Goal: Complete application form

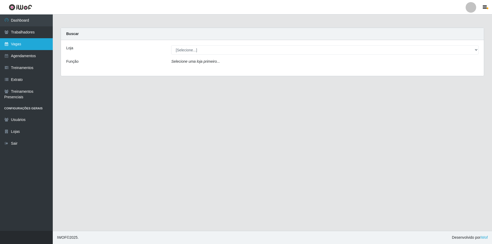
click at [17, 46] on link "Vagas" at bounding box center [26, 44] width 53 height 12
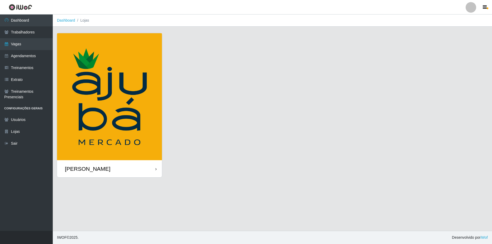
click at [98, 169] on div "[PERSON_NAME]" at bounding box center [88, 169] width 46 height 7
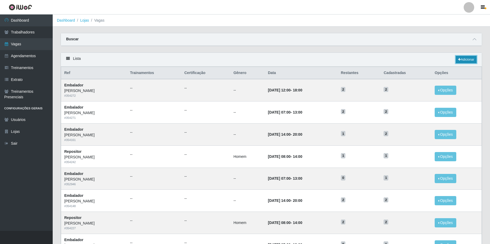
click at [460, 58] on link "Adicionar" at bounding box center [466, 59] width 21 height 7
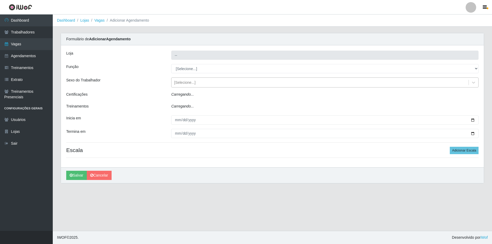
type input "[PERSON_NAME]"
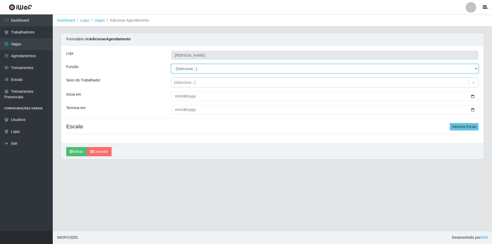
click at [189, 71] on select "[Selecione...] ASG ASG + ASG ++ Balconista de Açougue Balconista de Açougue + B…" at bounding box center [324, 68] width 307 height 9
select select "24"
click at [171, 64] on select "[Selecione...] ASG ASG + ASG ++ Balconista de Açougue Balconista de Açougue + B…" at bounding box center [324, 68] width 307 height 9
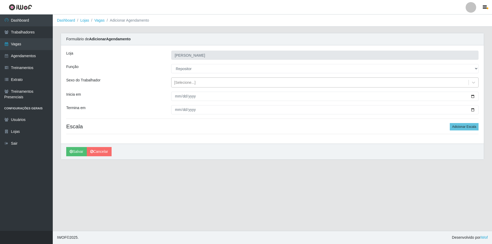
drag, startPoint x: 182, startPoint y: 80, endPoint x: 185, endPoint y: 84, distance: 4.8
click at [182, 81] on div "[Selecione...]" at bounding box center [184, 83] width 21 height 6
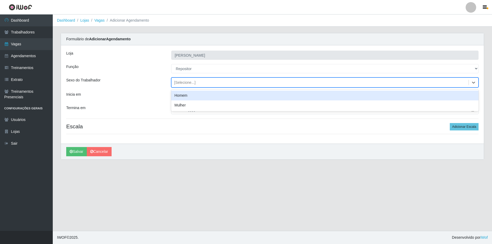
click at [190, 98] on div "Homem" at bounding box center [324, 96] width 307 height 10
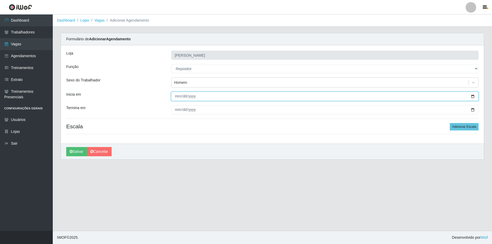
click at [472, 95] on input "Inicia em" at bounding box center [324, 96] width 307 height 9
type input "[DATE]"
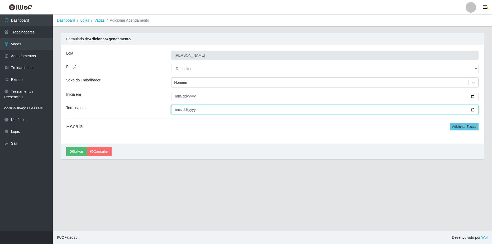
click at [474, 110] on input "Termina em" at bounding box center [324, 109] width 307 height 9
type input "[DATE]"
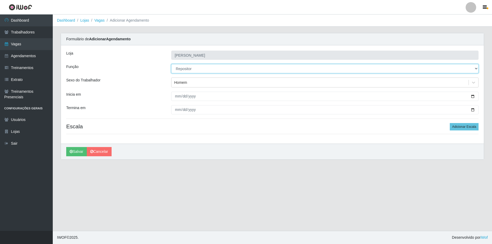
drag, startPoint x: 472, startPoint y: 70, endPoint x: 457, endPoint y: 74, distance: 15.6
click at [469, 70] on select "[Selecione...] ASG ASG + ASG ++ Balconista de Açougue Balconista de Açougue + B…" at bounding box center [324, 68] width 307 height 9
select select "82"
click at [171, 64] on select "[Selecione...] ASG ASG + ASG ++ Balconista de Açougue Balconista de Açougue + B…" at bounding box center [324, 68] width 307 height 9
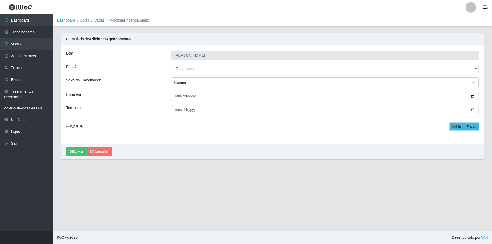
click at [467, 127] on button "Adicionar Escala" at bounding box center [464, 126] width 29 height 7
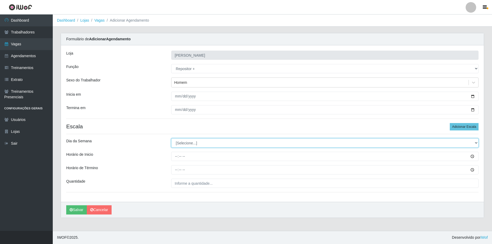
click at [175, 143] on select "[Selecione...] Segunda Terça Quarta Quinta Sexta Sábado Domingo" at bounding box center [324, 142] width 307 height 9
select select "6"
click at [171, 138] on select "[Selecione...] Segunda Terça Quarta Quinta Sexta Sábado Domingo" at bounding box center [324, 142] width 307 height 9
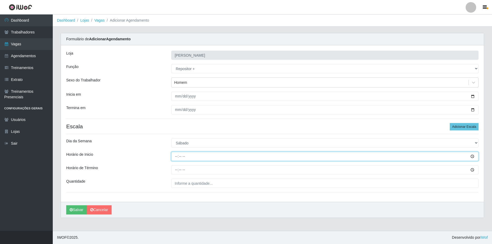
click at [421, 158] on input "Horário de Inicio" at bounding box center [324, 156] width 307 height 9
type input "08:00"
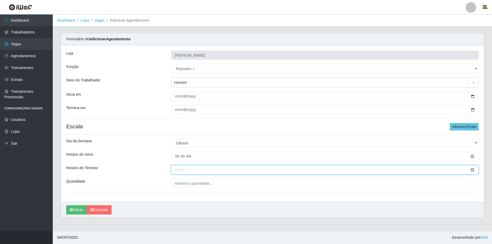
type input "14:00"
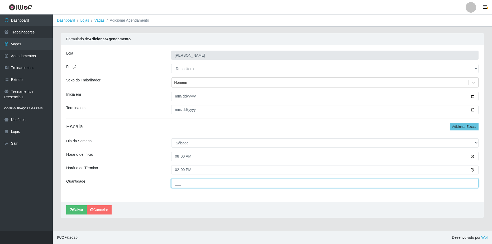
click at [365, 186] on input "___" at bounding box center [324, 183] width 307 height 9
type input "1__"
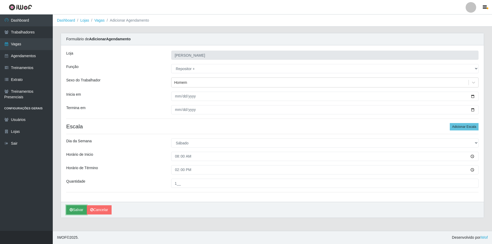
click at [75, 214] on button "Salvar" at bounding box center [76, 209] width 21 height 9
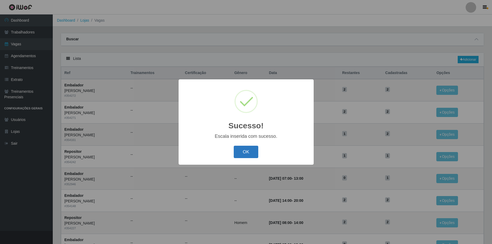
click at [250, 150] on button "OK" at bounding box center [246, 152] width 25 height 12
